Goal: Task Accomplishment & Management: Use online tool/utility

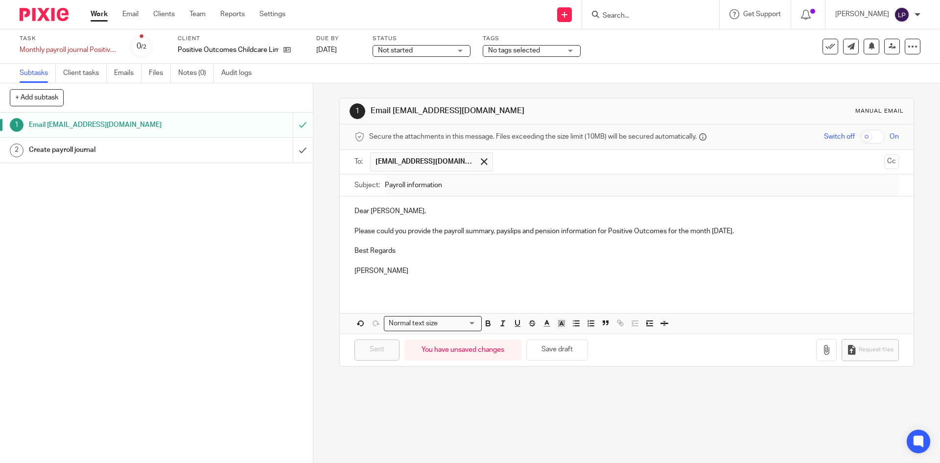
click at [189, 152] on h1 "Create payroll journal" at bounding box center [113, 150] width 169 height 15
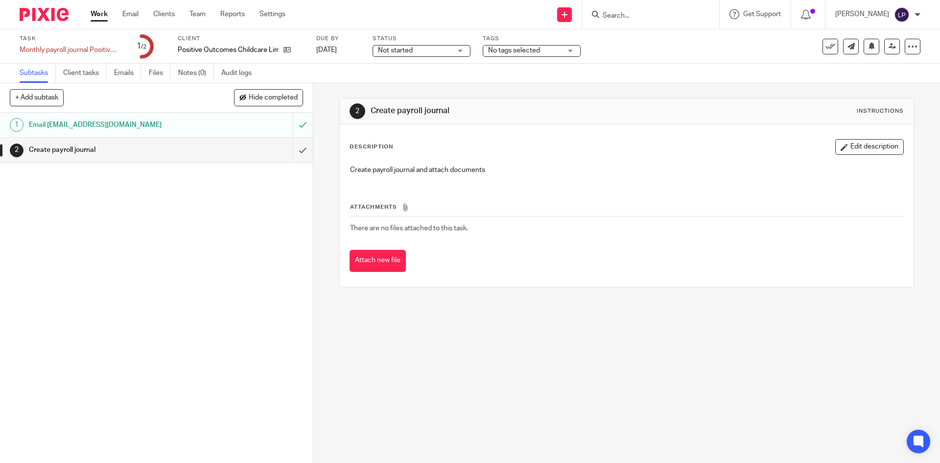
drag, startPoint x: 293, startPoint y: 150, endPoint x: 280, endPoint y: 147, distance: 13.5
click at [293, 149] on input "submit" at bounding box center [156, 150] width 313 height 24
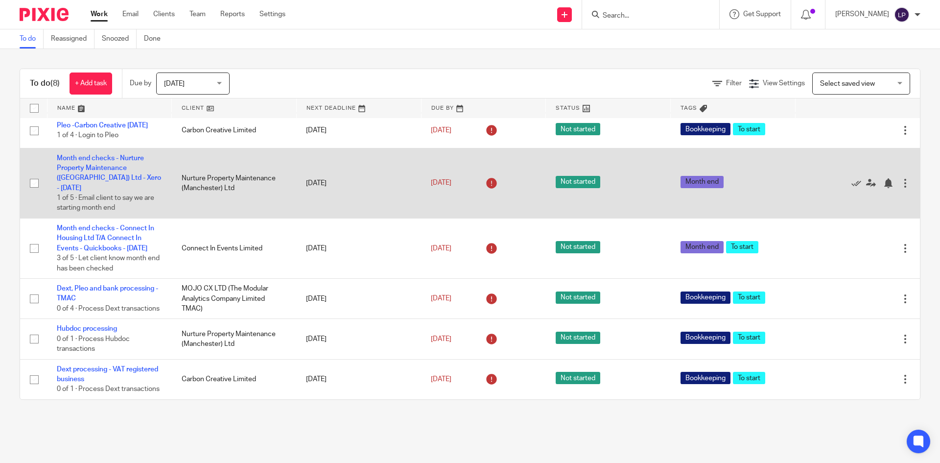
scroll to position [156, 0]
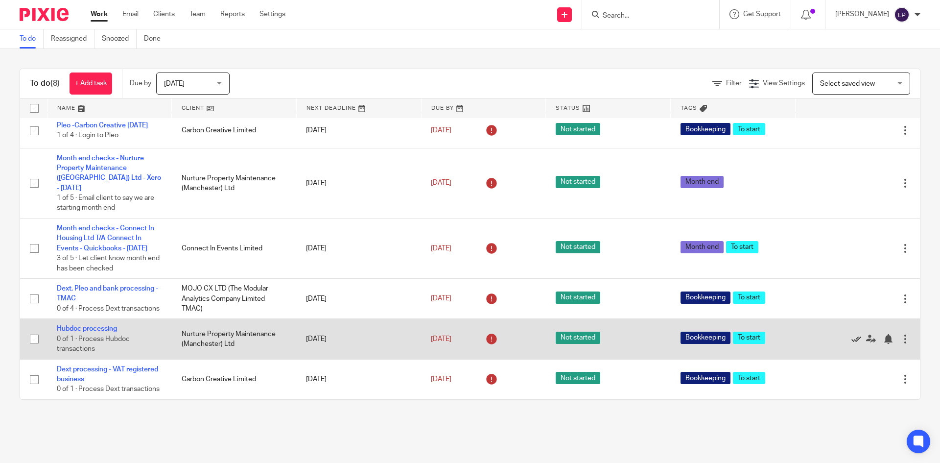
click at [852, 334] on icon at bounding box center [857, 339] width 10 height 10
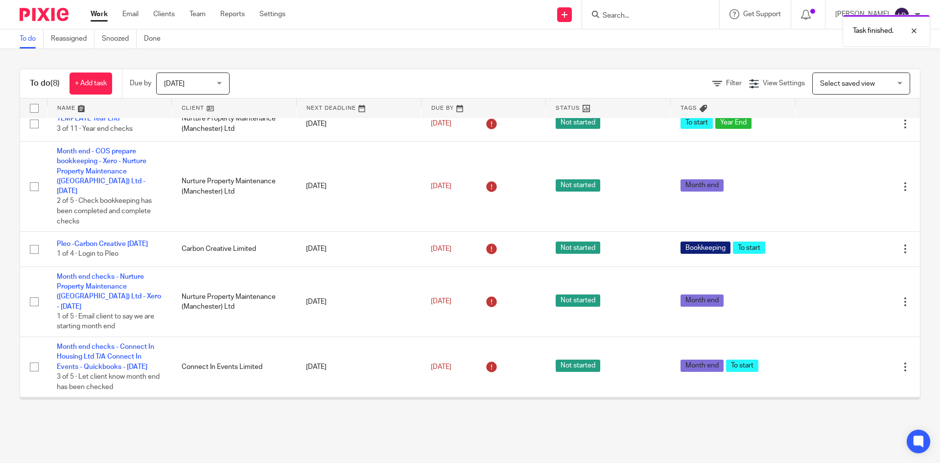
scroll to position [0, 0]
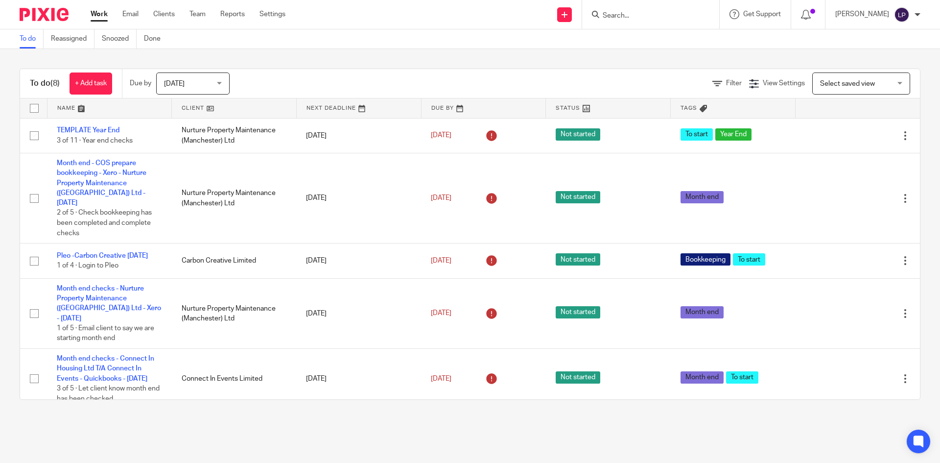
click at [895, 11] on img at bounding box center [902, 15] width 16 height 16
drag, startPoint x: 879, startPoint y: 69, endPoint x: 823, endPoint y: 49, distance: 59.6
click at [879, 69] on span "Logout" at bounding box center [876, 68] width 22 height 7
